Goal: Task Accomplishment & Management: Manage account settings

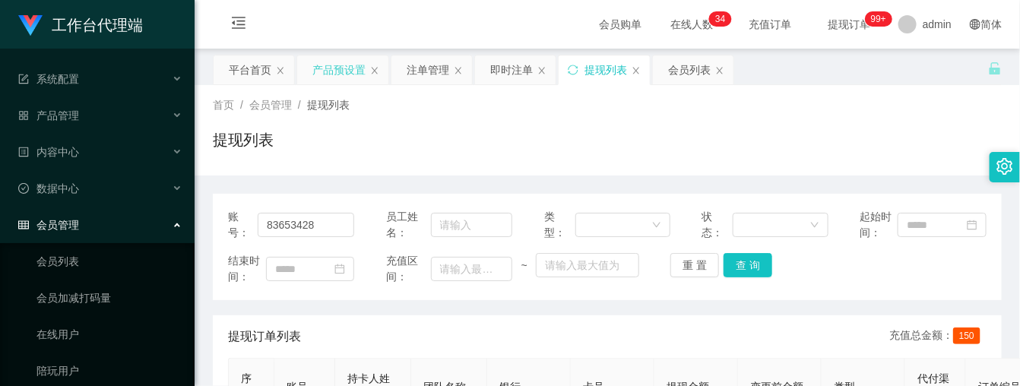
click at [358, 77] on div "产品预设置" at bounding box center [338, 69] width 53 height 29
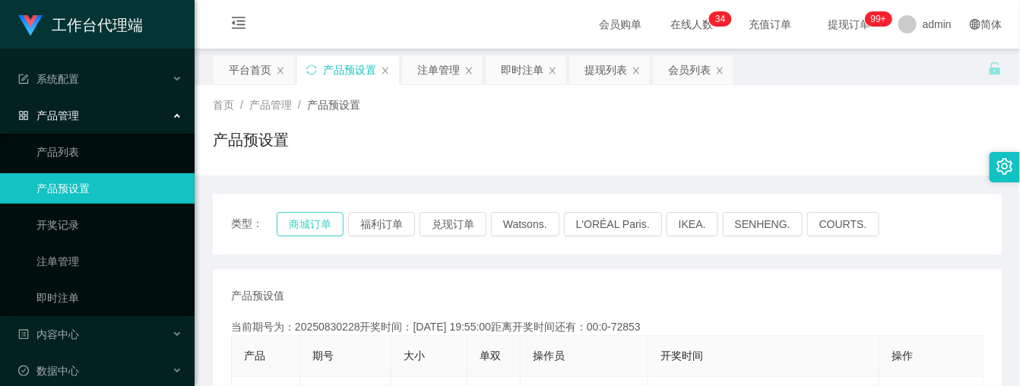
click at [305, 221] on button "商城订单" at bounding box center [310, 224] width 67 height 24
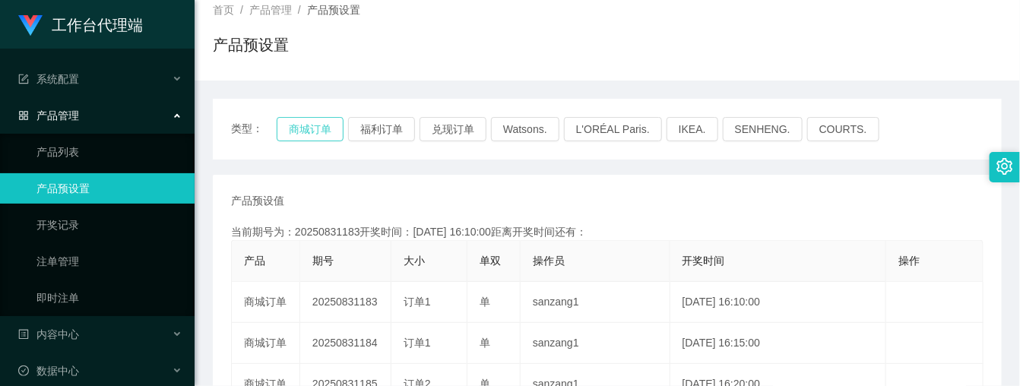
scroll to position [190, 0]
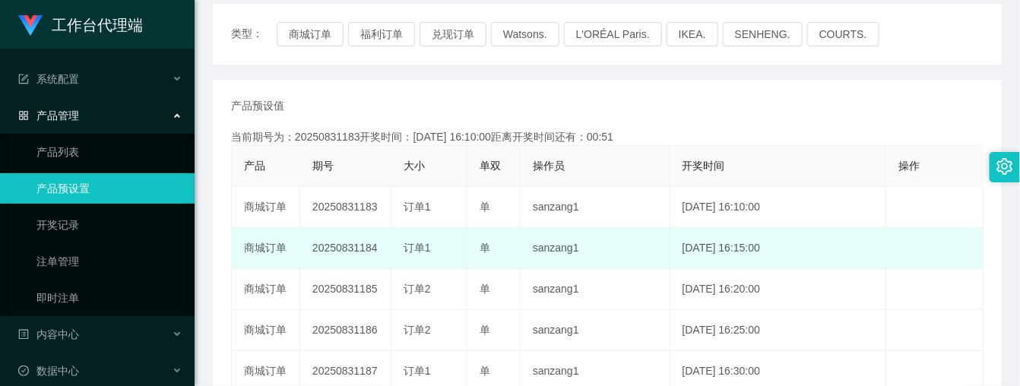
drag, startPoint x: 305, startPoint y: 249, endPoint x: 388, endPoint y: 248, distance: 82.8
click at [388, 248] on td "20250831184" at bounding box center [345, 248] width 91 height 41
copy td "20250831184"
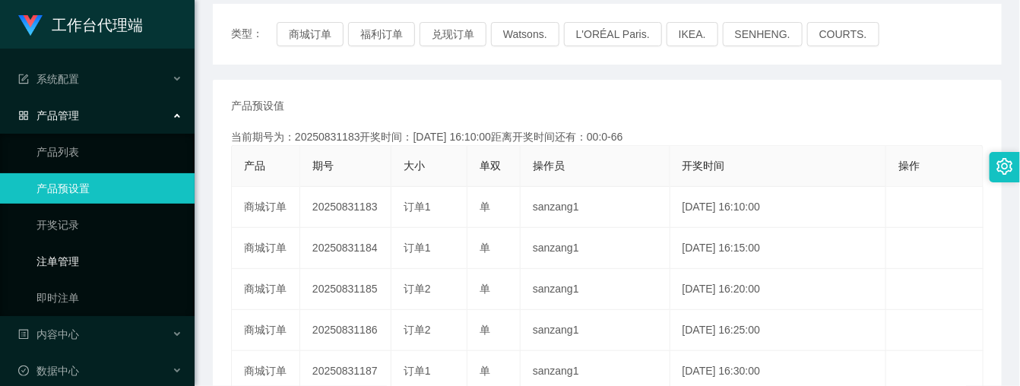
click at [80, 251] on link "注单管理" at bounding box center [109, 261] width 146 height 30
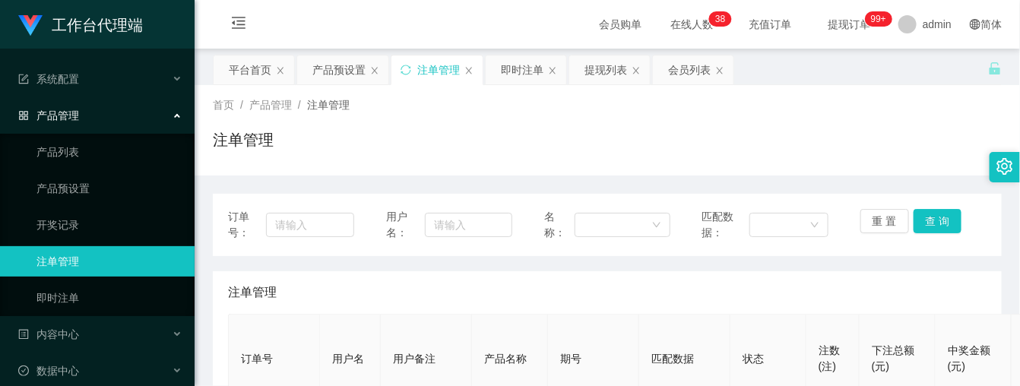
click at [781, 309] on div "注单管理" at bounding box center [607, 292] width 758 height 43
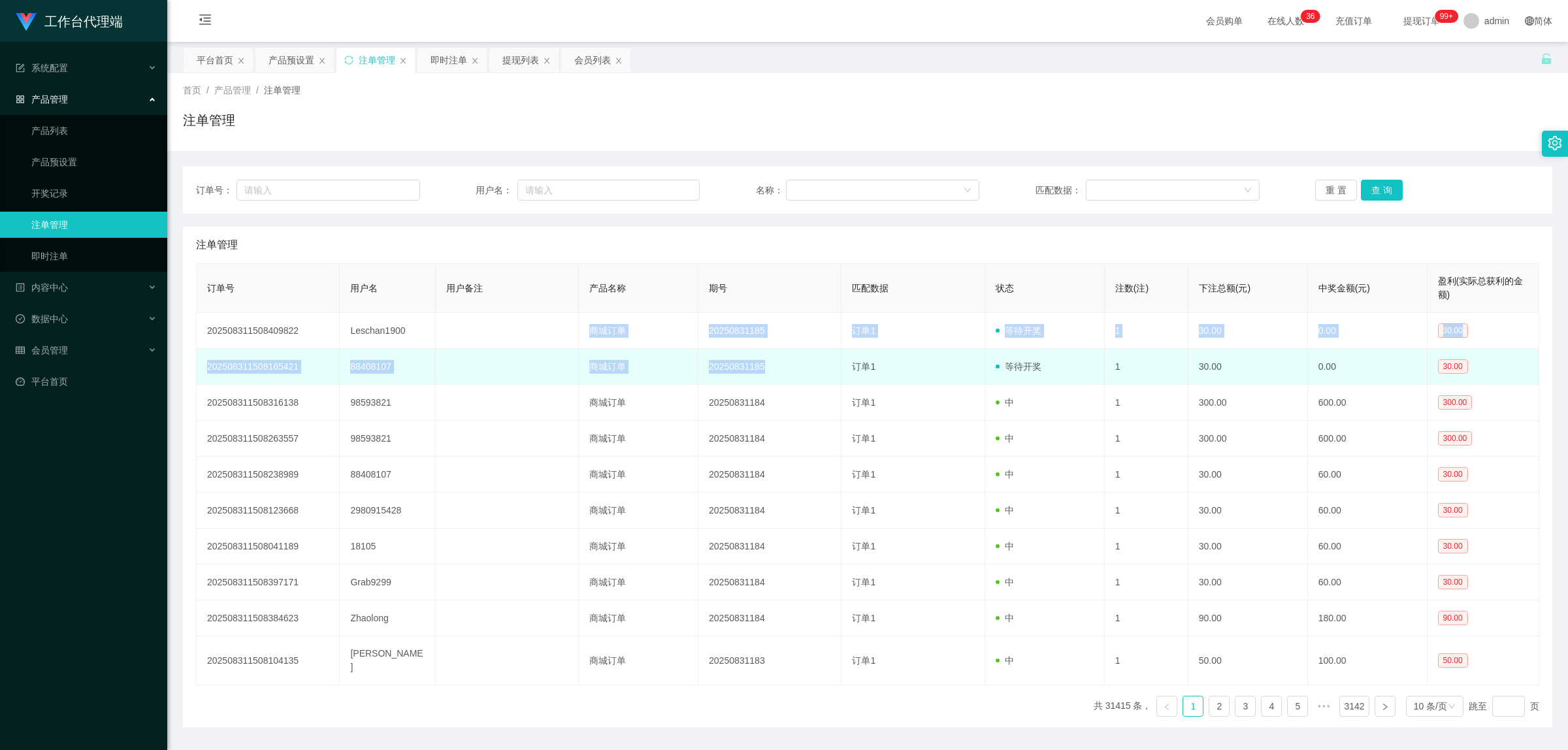
drag, startPoint x: 434, startPoint y: 333, endPoint x: 760, endPoint y: 352, distance: 326.6
click at [760, 352] on tbody "202508311508409822 Leschan1900 商城订单 20250831185 订单1 等待开奖 1 30.00 0.00 30.00 202…" at bounding box center [868, 499] width 1343 height 372
click at [760, 352] on td "20250831185" at bounding box center [770, 367] width 143 height 36
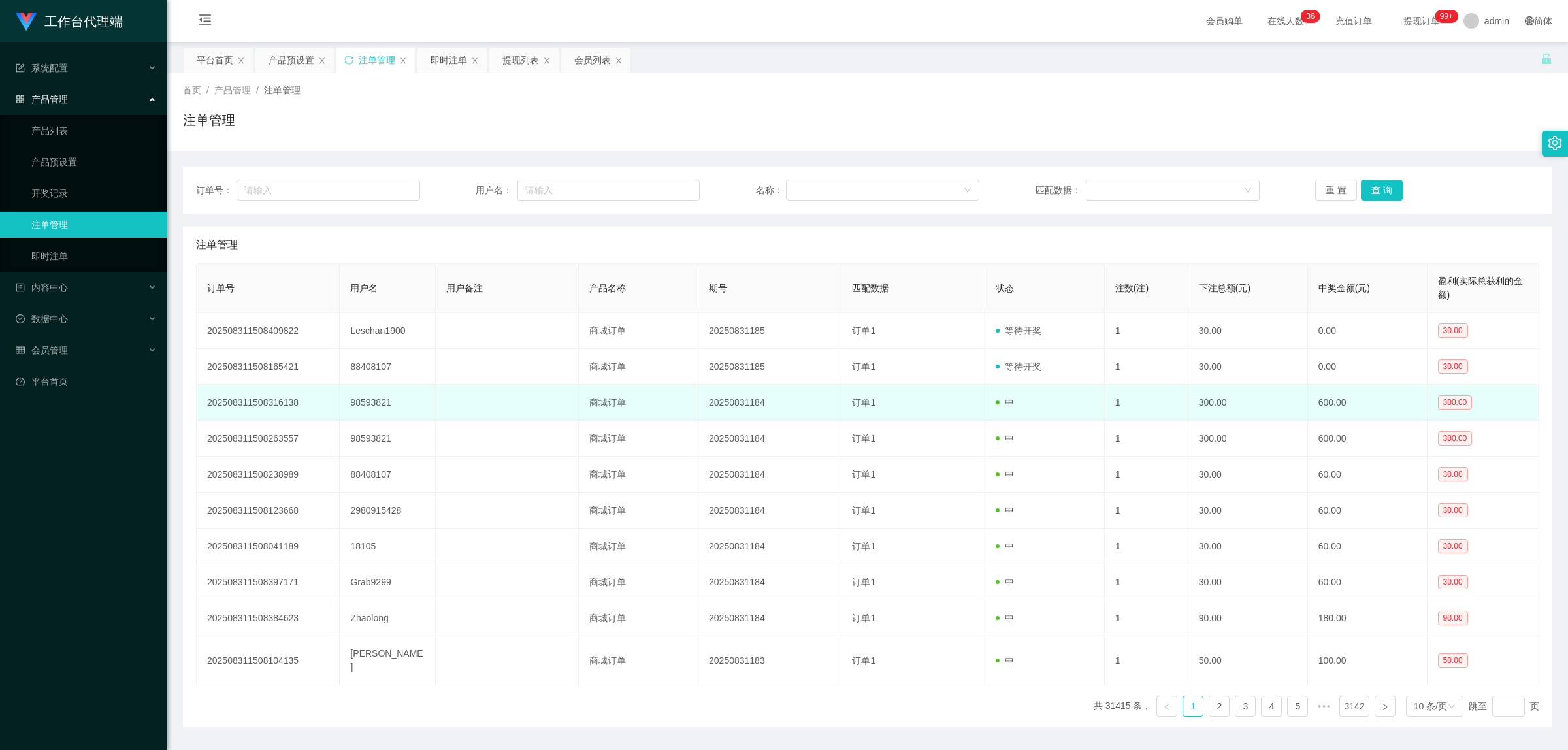
click at [729, 392] on td "20250831184" at bounding box center [770, 403] width 143 height 36
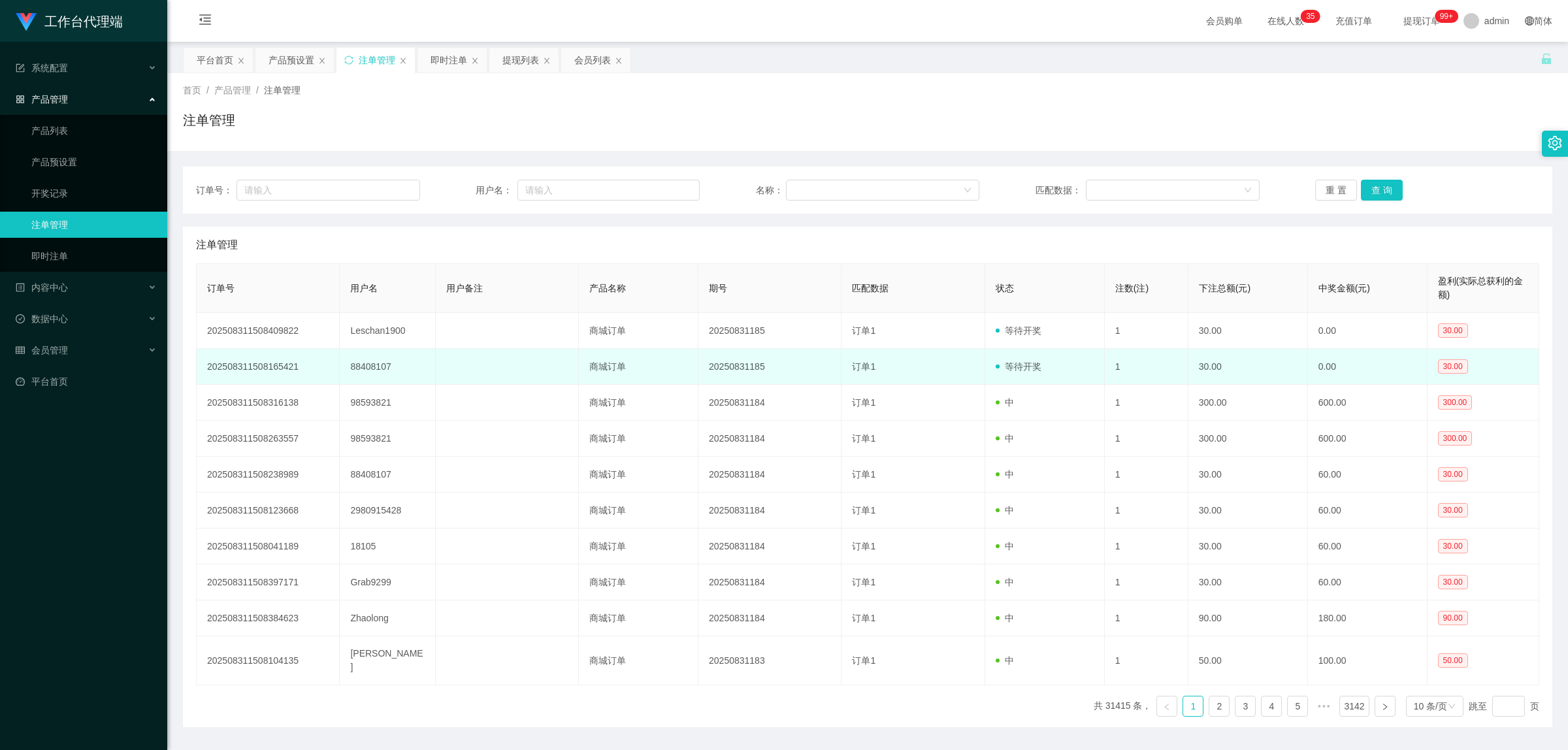
click at [719, 370] on td "20250831185" at bounding box center [770, 367] width 143 height 36
